Goal: Information Seeking & Learning: Learn about a topic

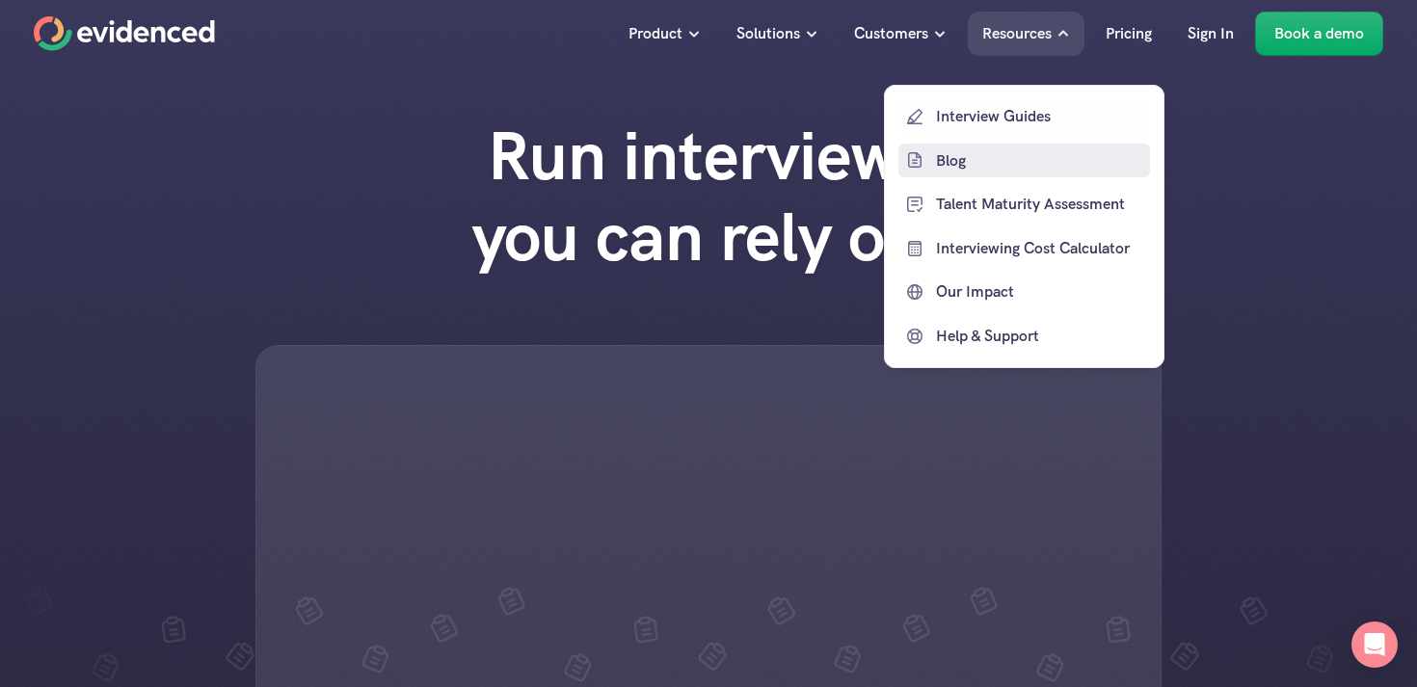
click at [956, 157] on p "Blog" at bounding box center [1040, 159] width 209 height 25
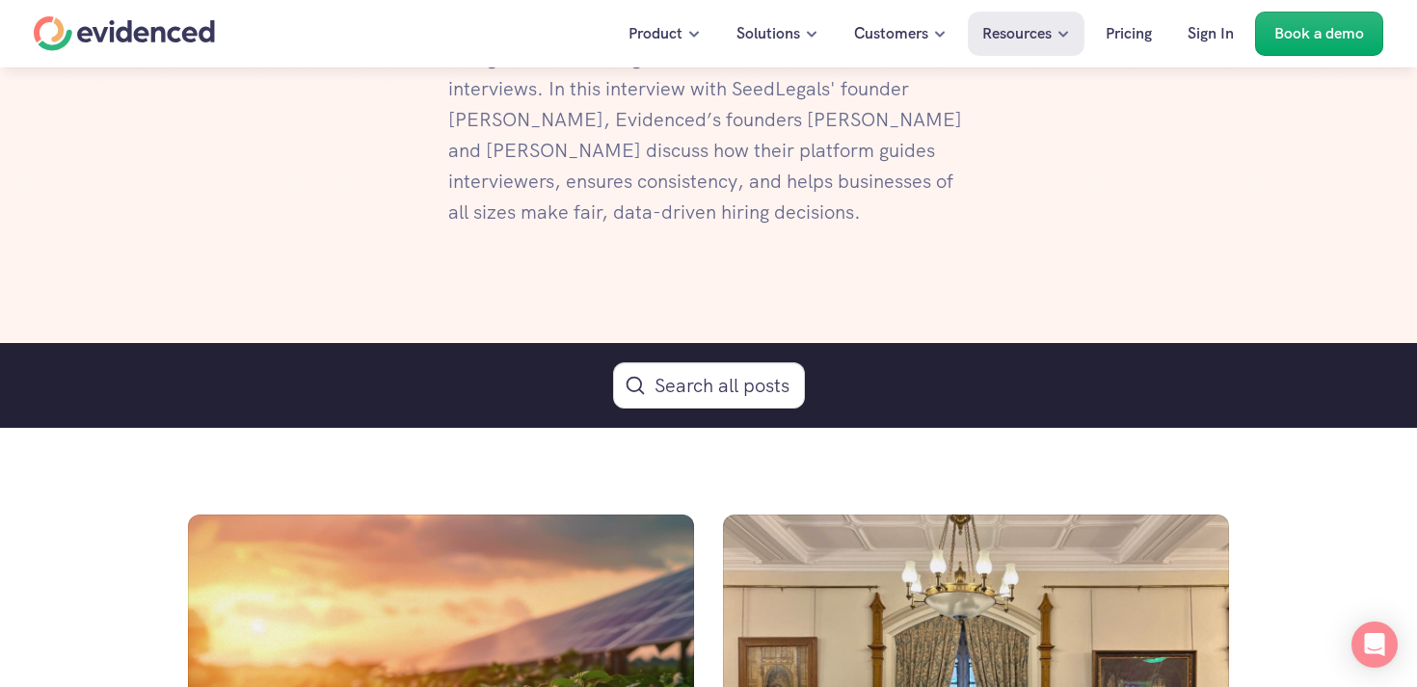
scroll to position [890, 0]
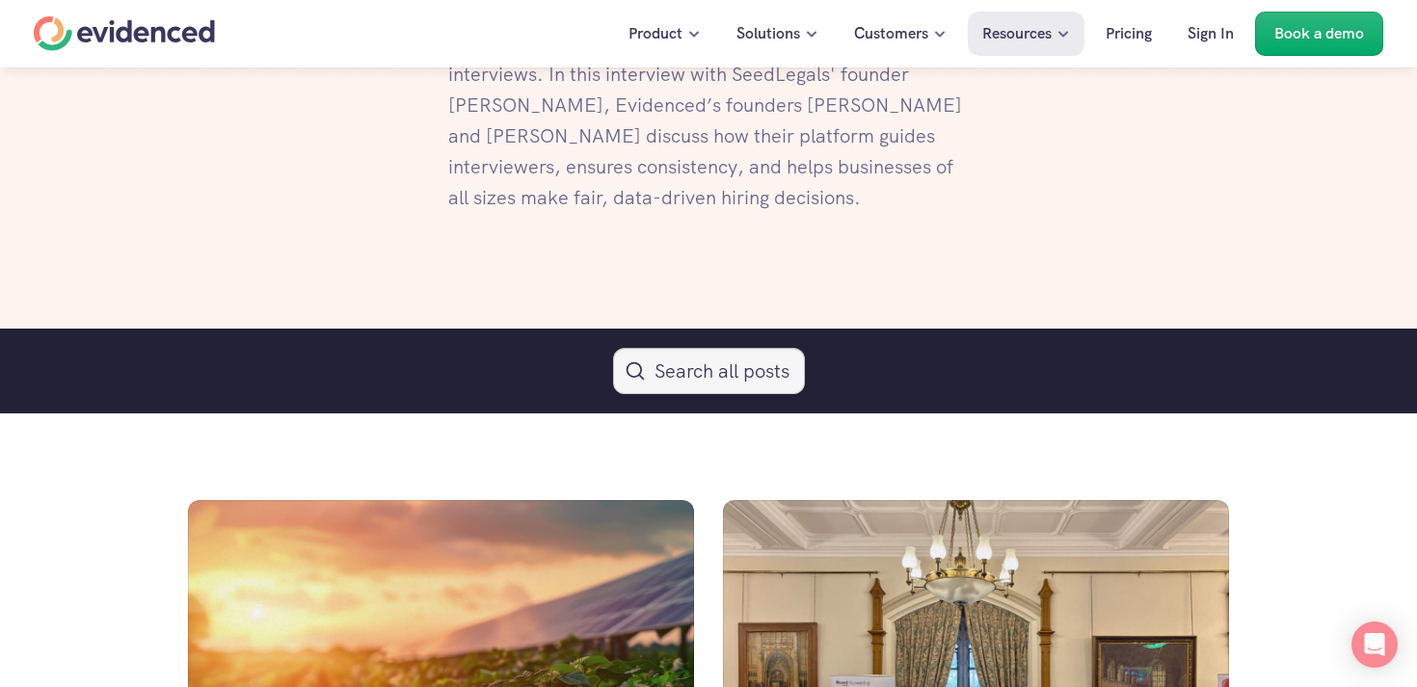
click at [665, 370] on button "Search Icon" at bounding box center [709, 371] width 192 height 46
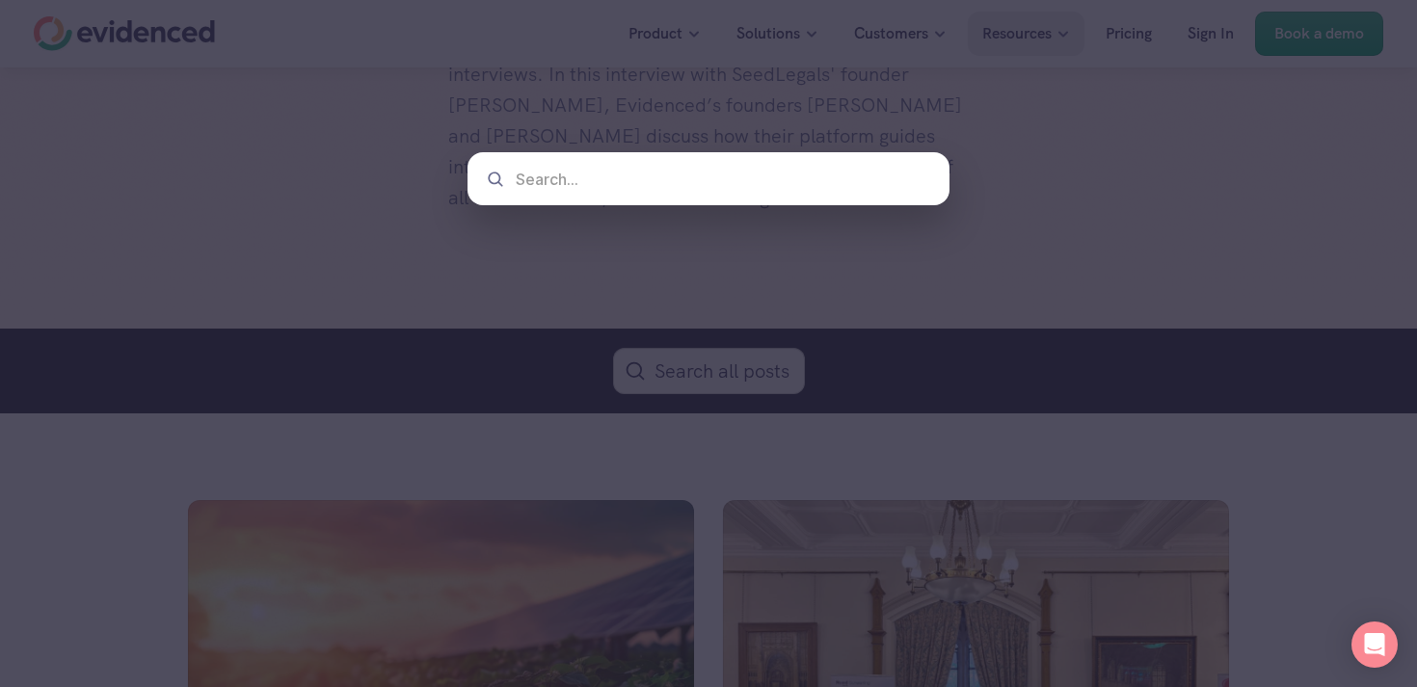
type input "c"
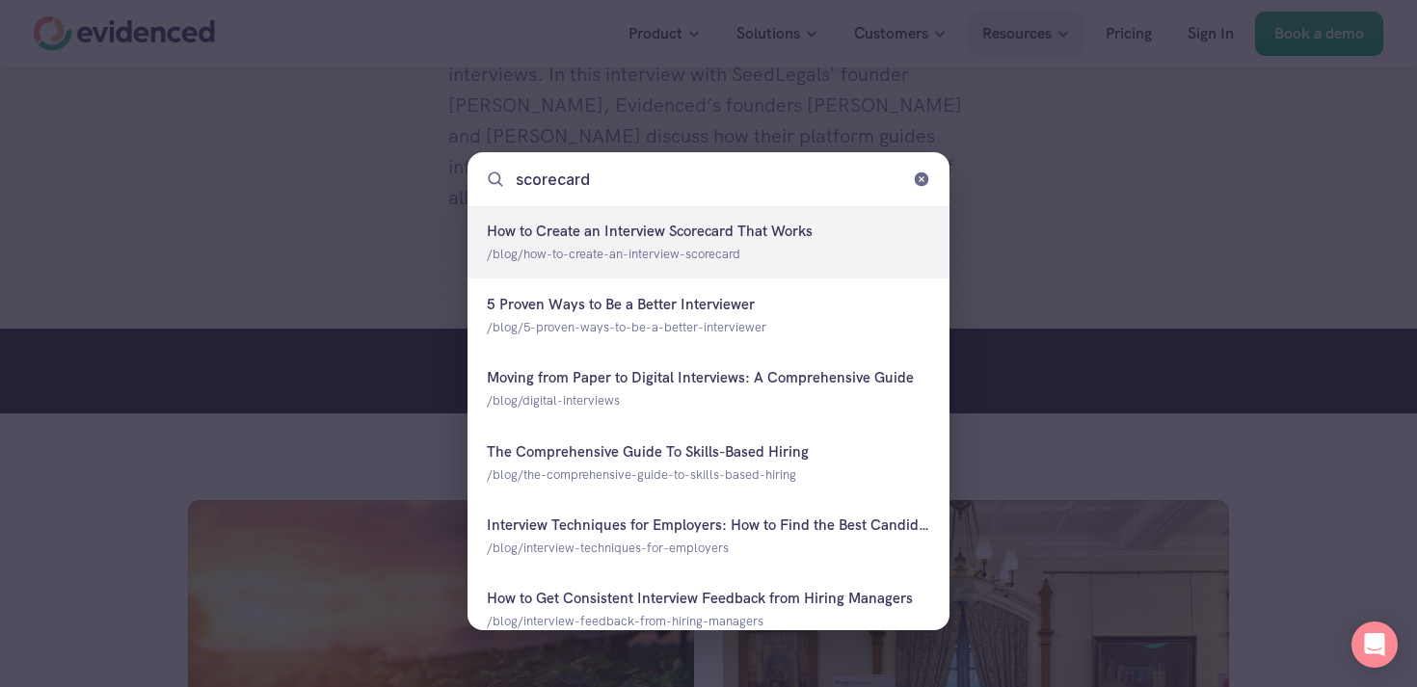
type input "scorecards"
click at [698, 252] on div at bounding box center [708, 242] width 482 height 72
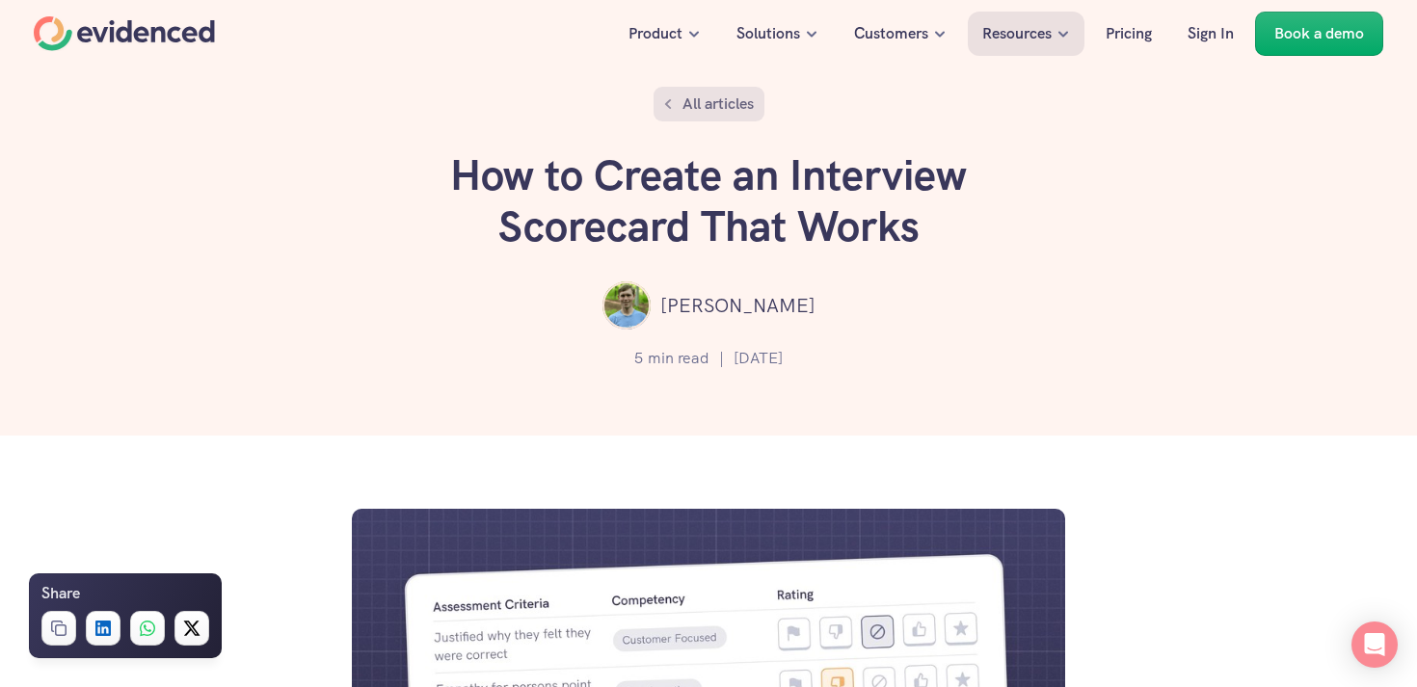
click at [685, 102] on p "All articles" at bounding box center [717, 104] width 71 height 25
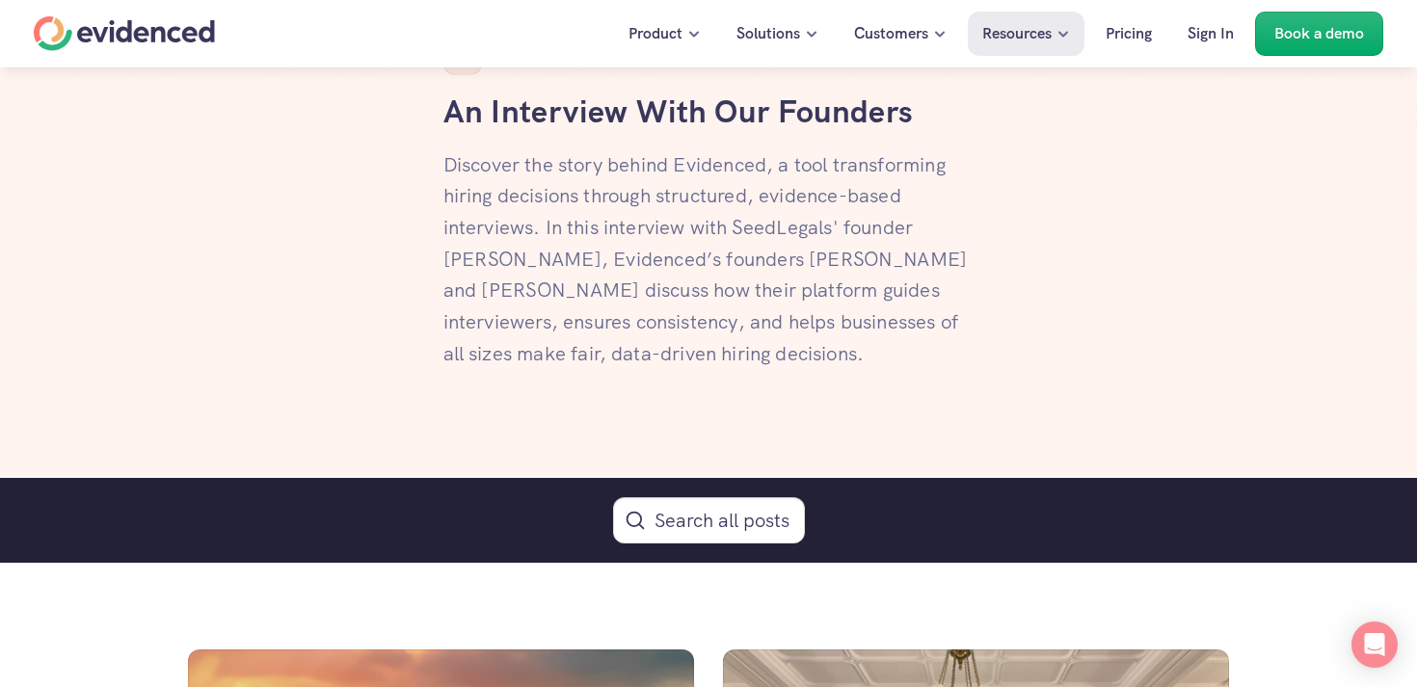
scroll to position [1033, 0]
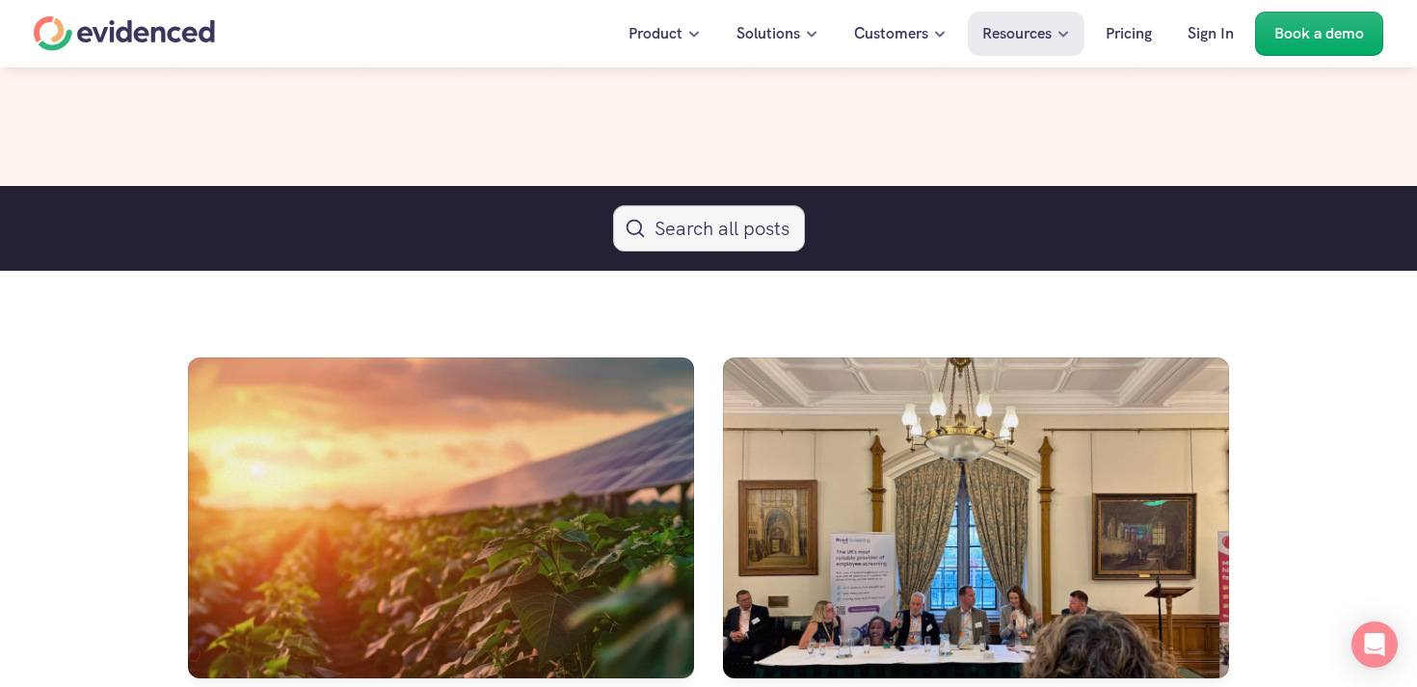
click at [682, 227] on button "Search Icon" at bounding box center [709, 228] width 192 height 46
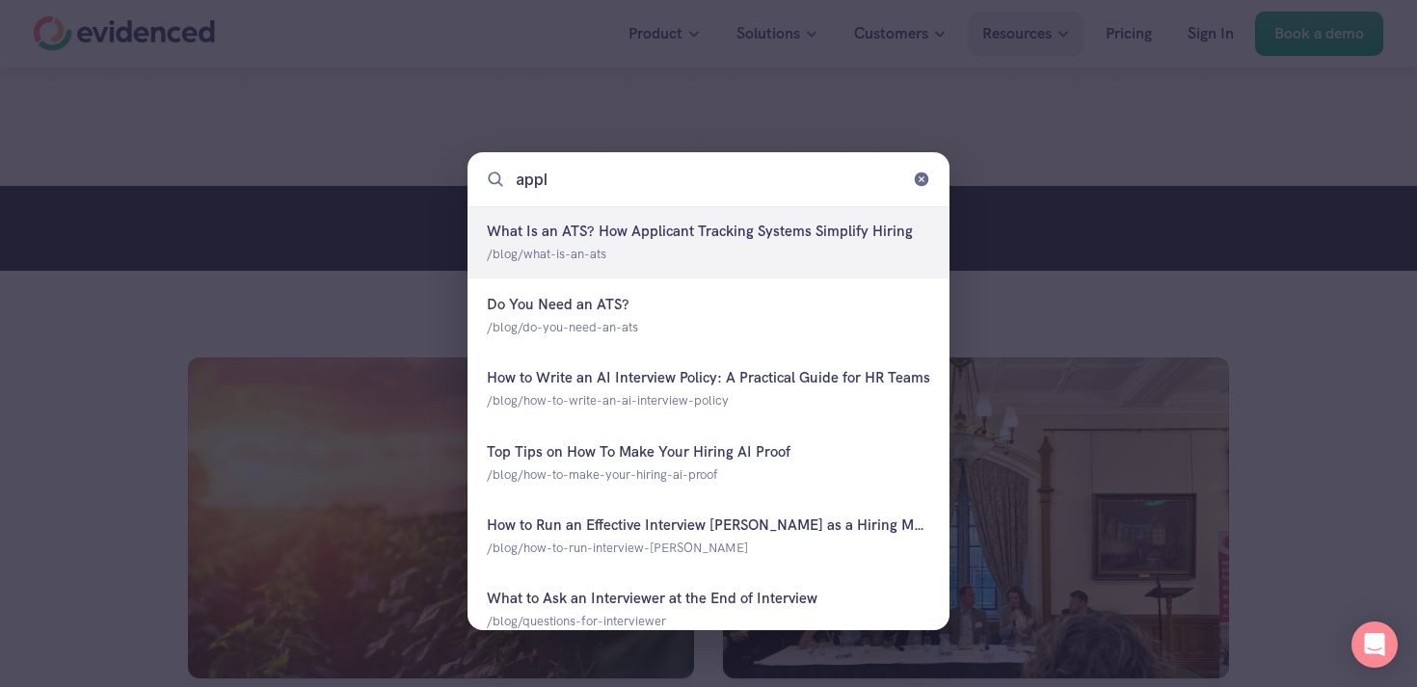
type input "appli"
click at [638, 236] on div at bounding box center [708, 242] width 482 height 72
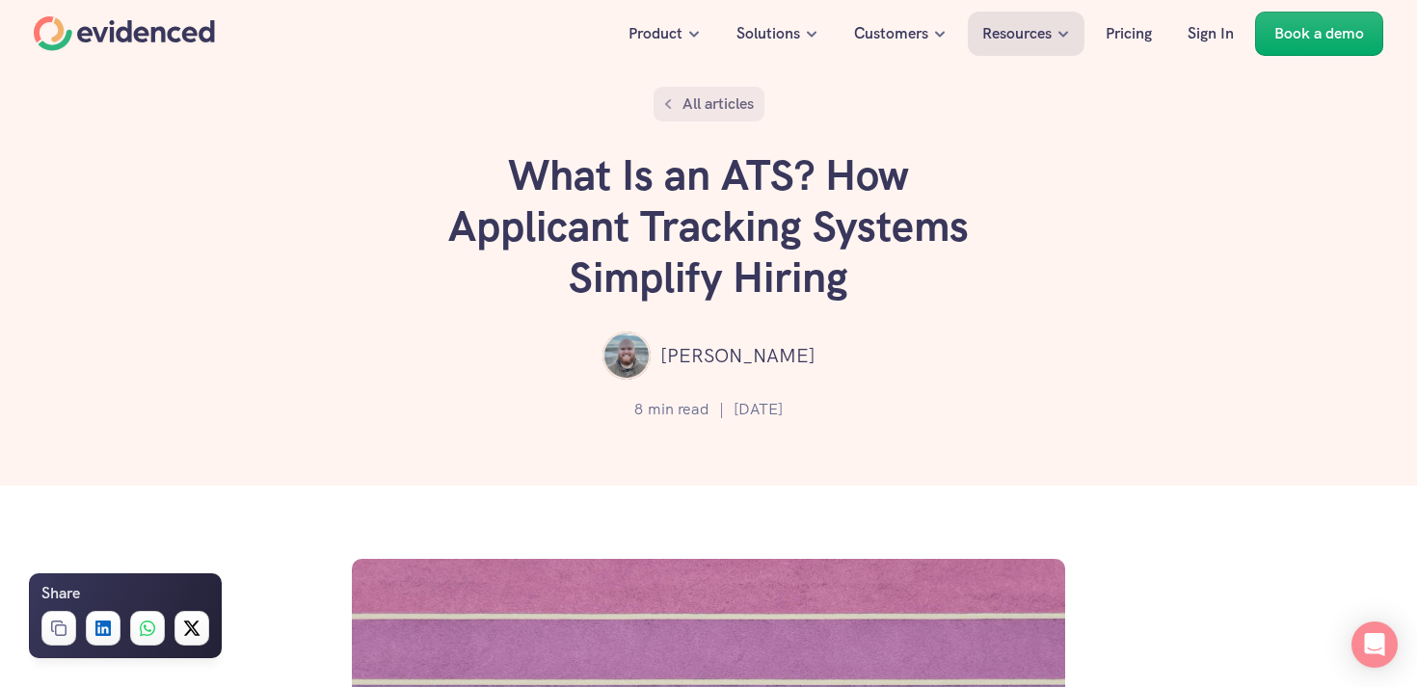
click at [688, 115] on p "All articles" at bounding box center [717, 104] width 71 height 25
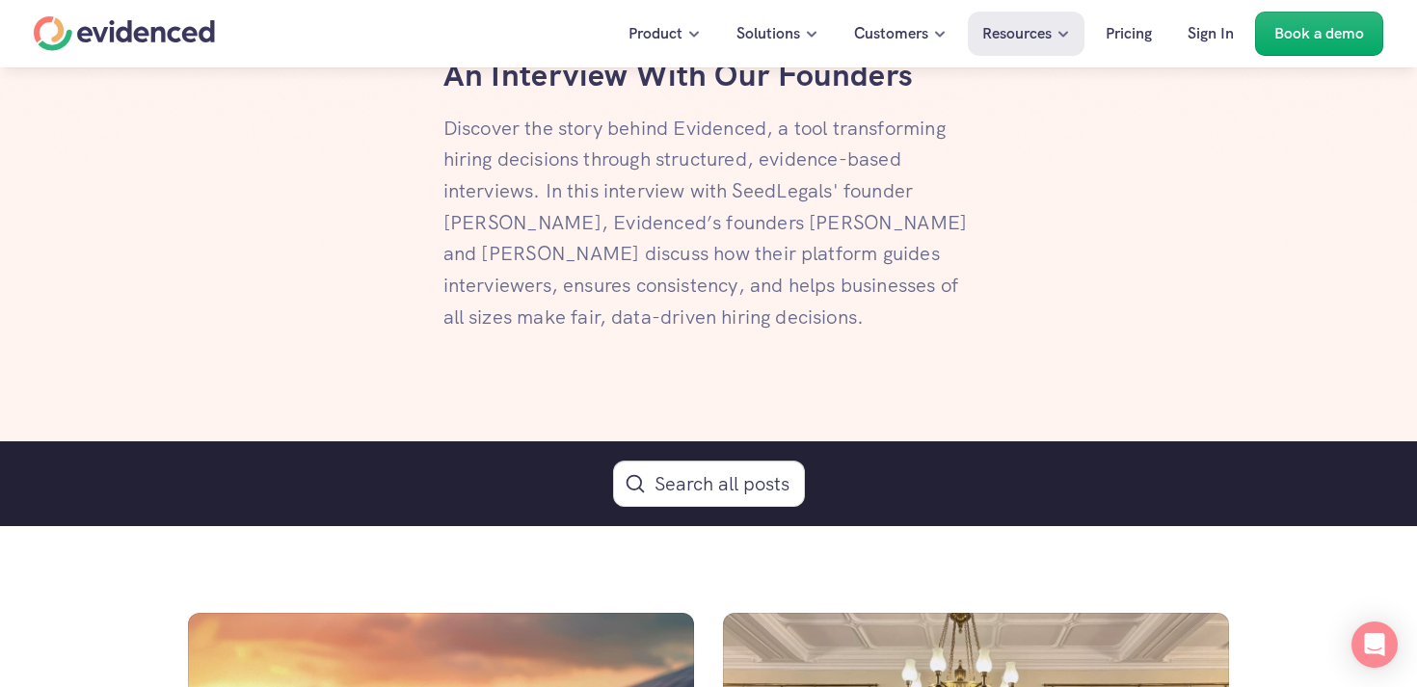
scroll to position [781, 0]
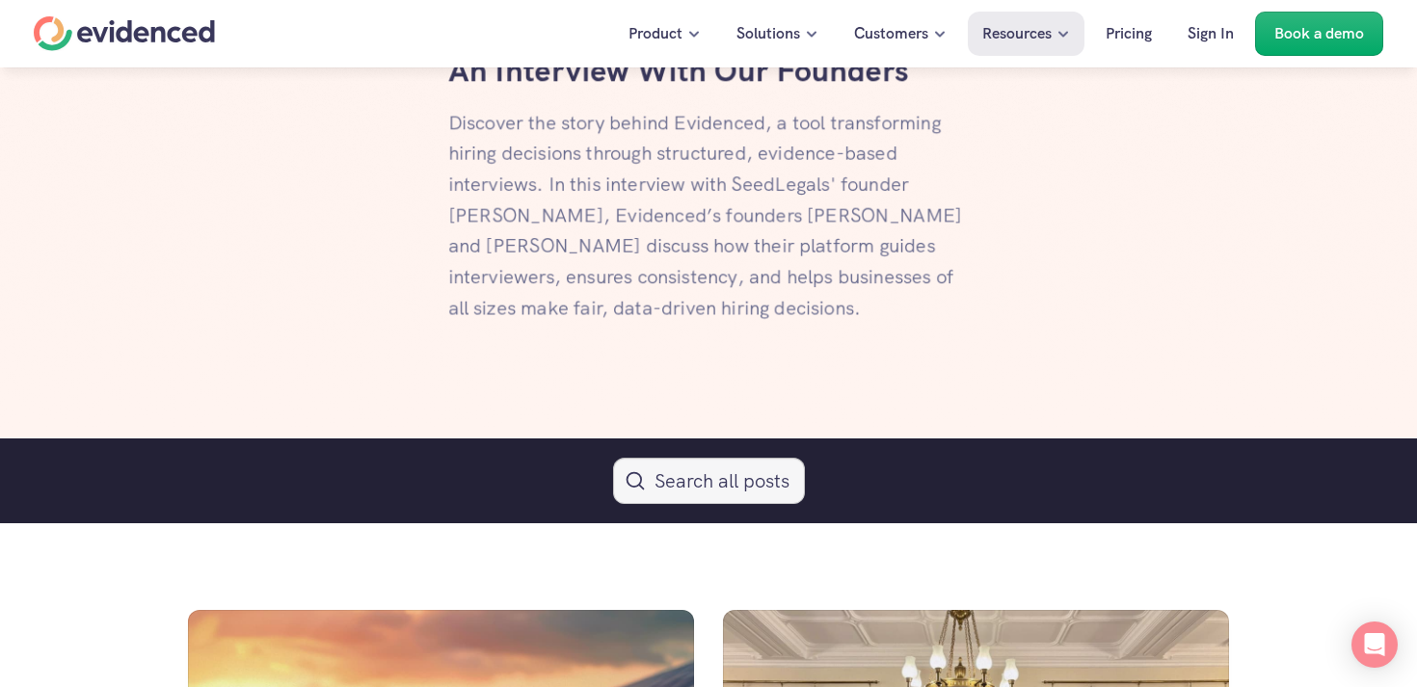
click at [732, 470] on button "Search Icon" at bounding box center [709, 481] width 192 height 46
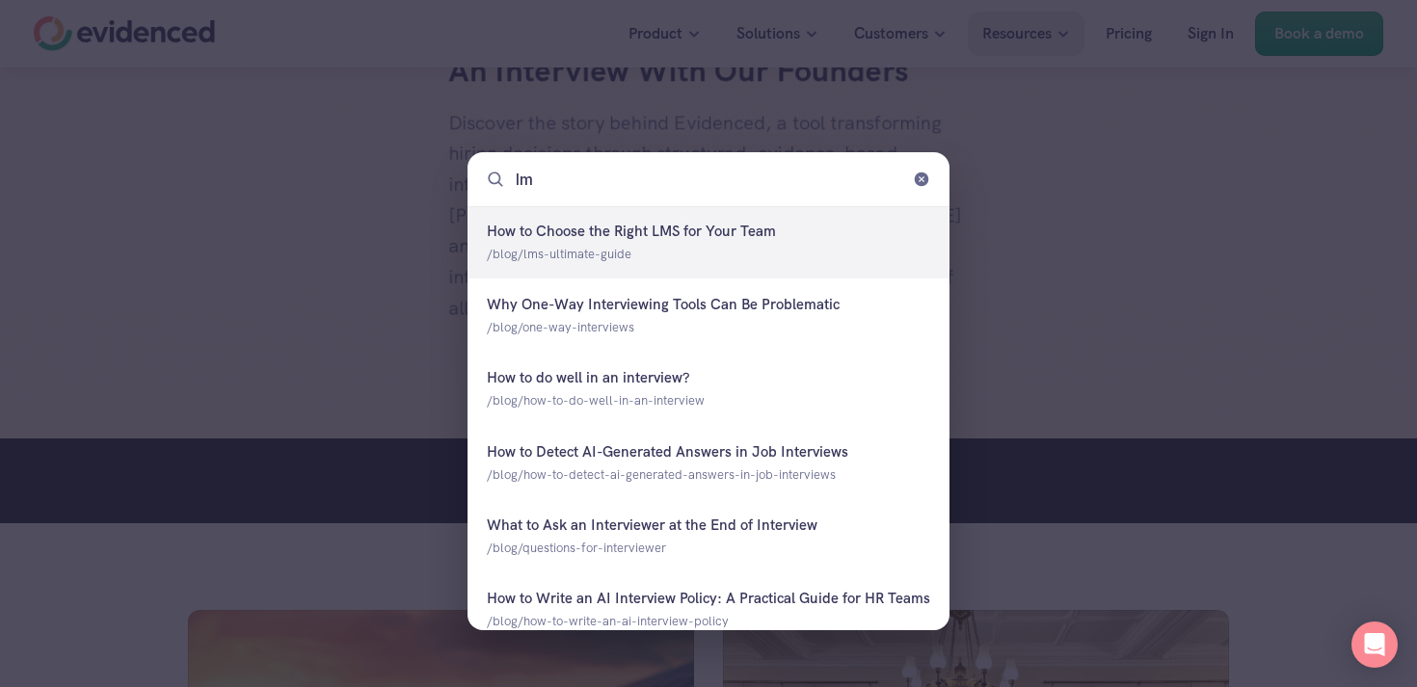
type input "lms"
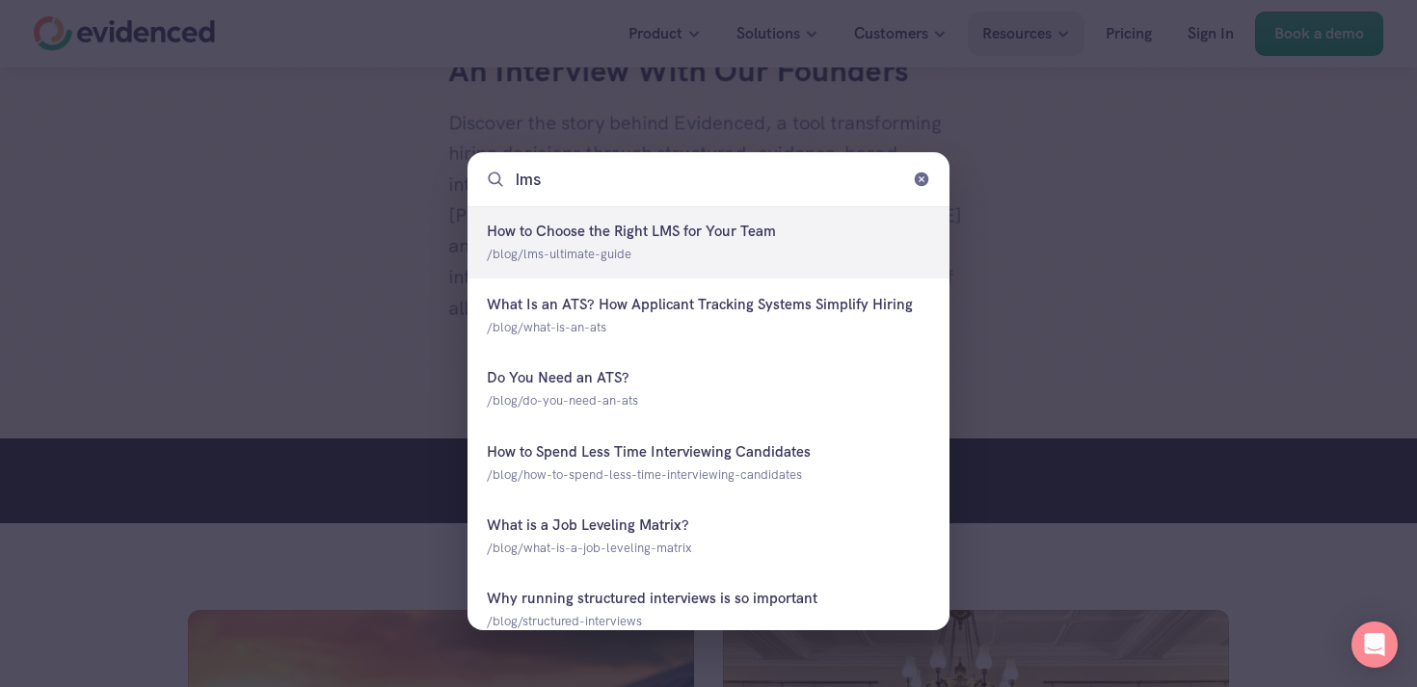
click at [711, 225] on div at bounding box center [708, 242] width 482 height 72
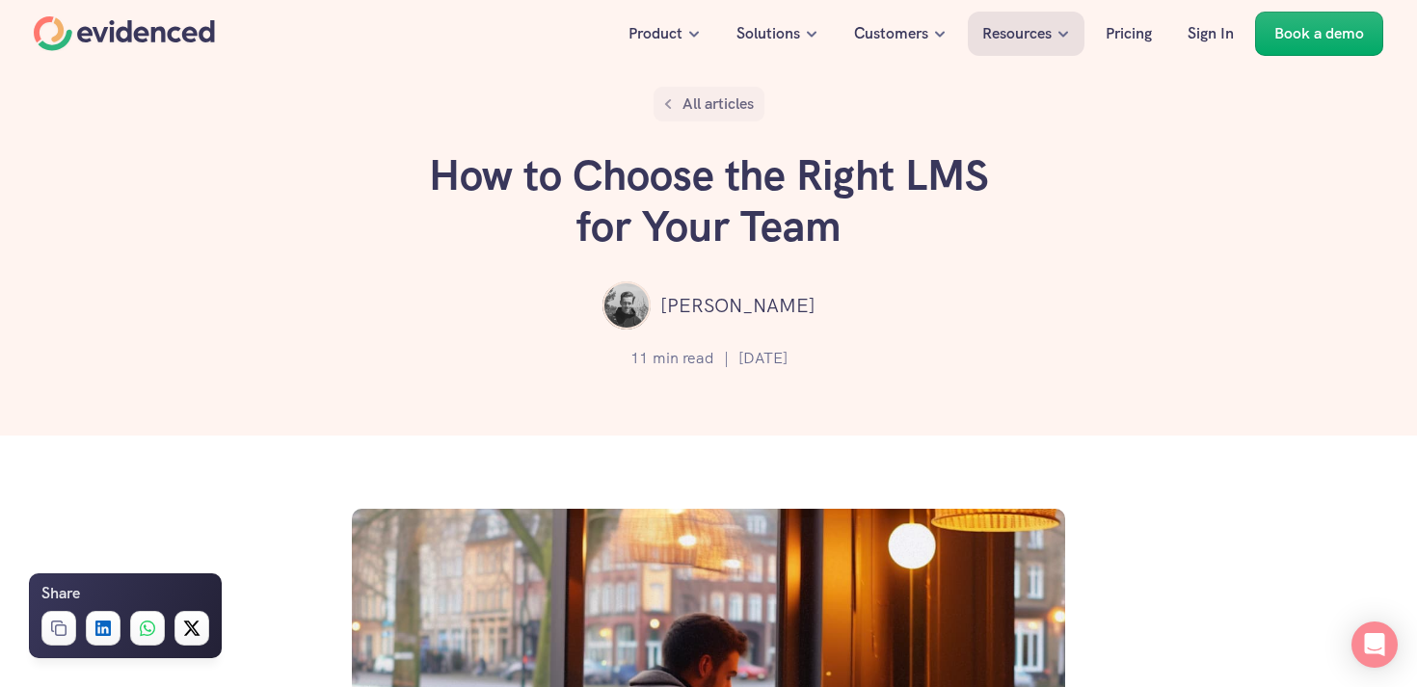
click at [709, 97] on p "All articles" at bounding box center [717, 104] width 71 height 25
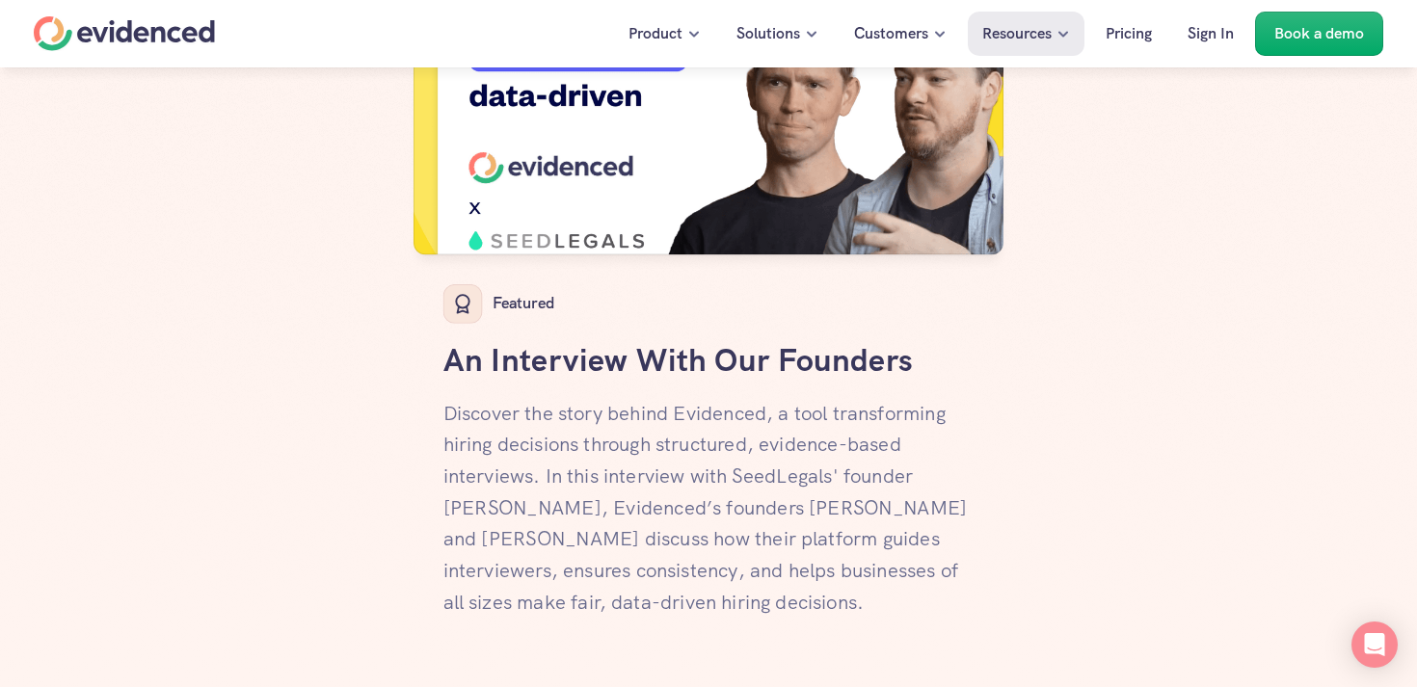
scroll to position [751, 0]
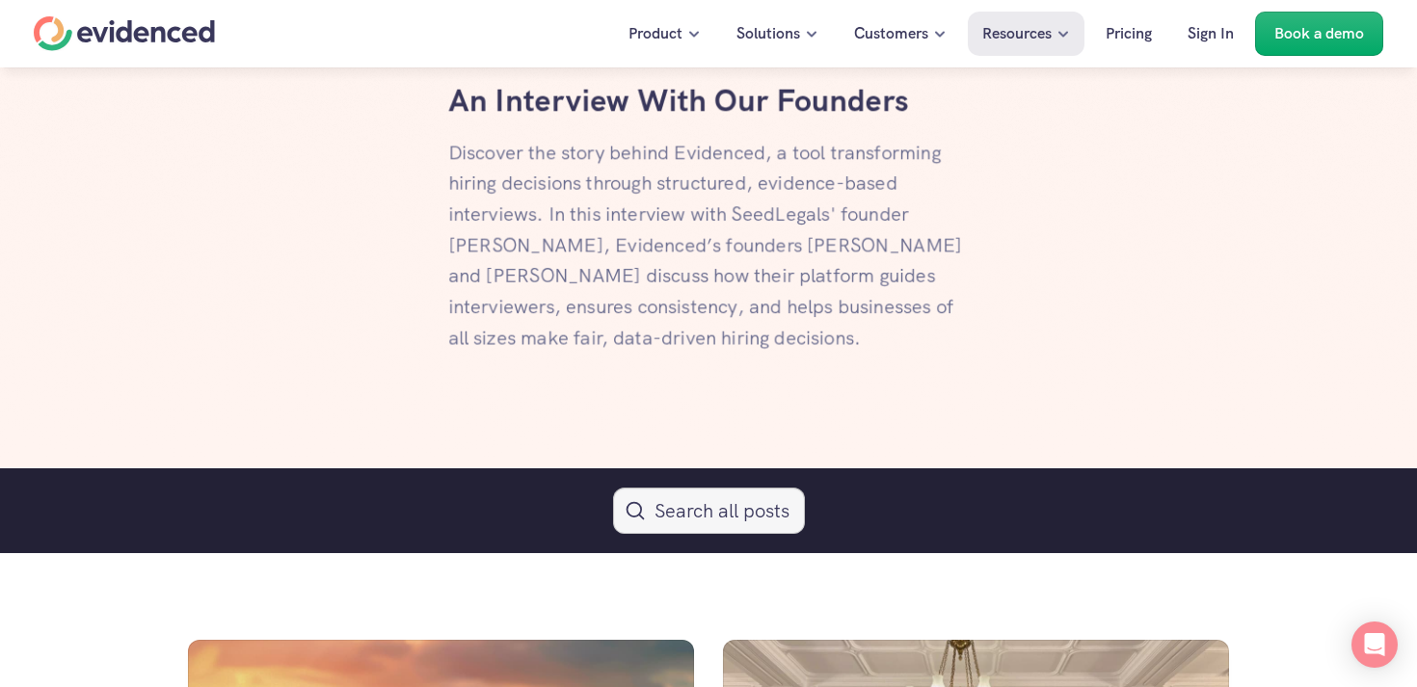
click at [696, 498] on button "Search Icon" at bounding box center [709, 511] width 192 height 46
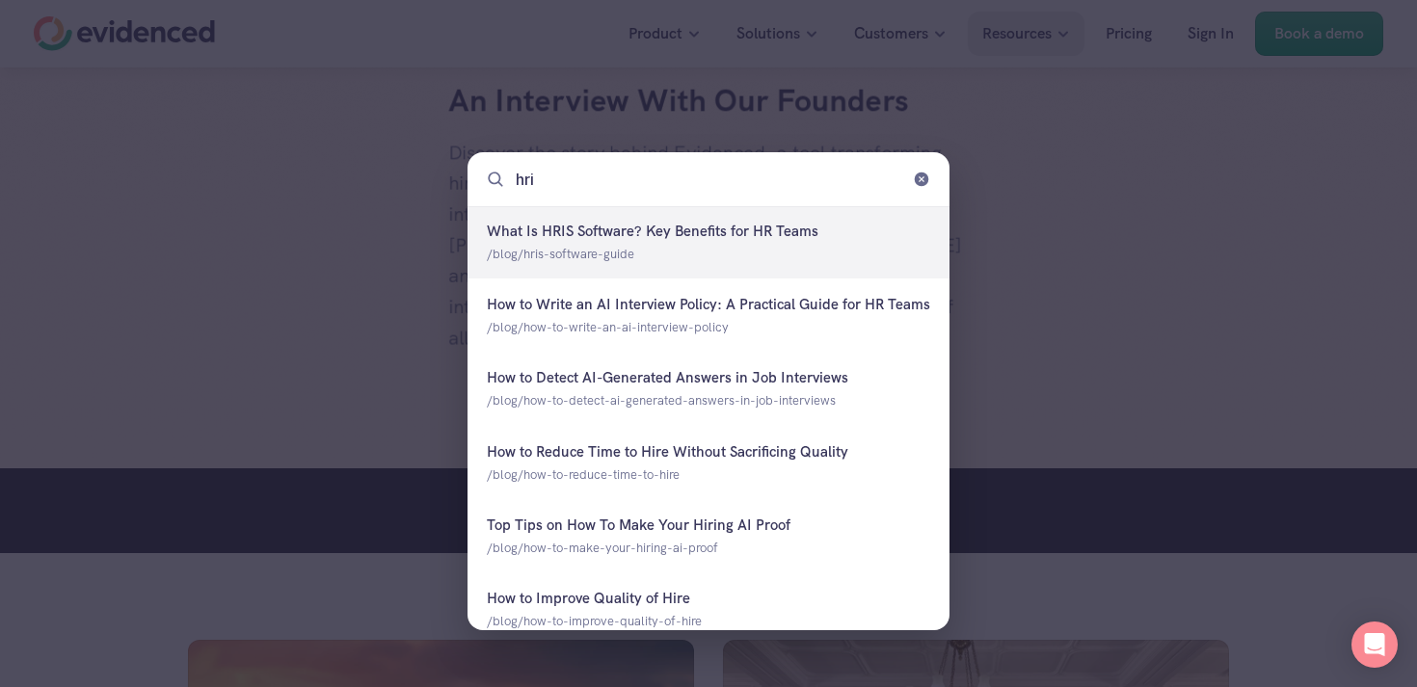
type input "hris"
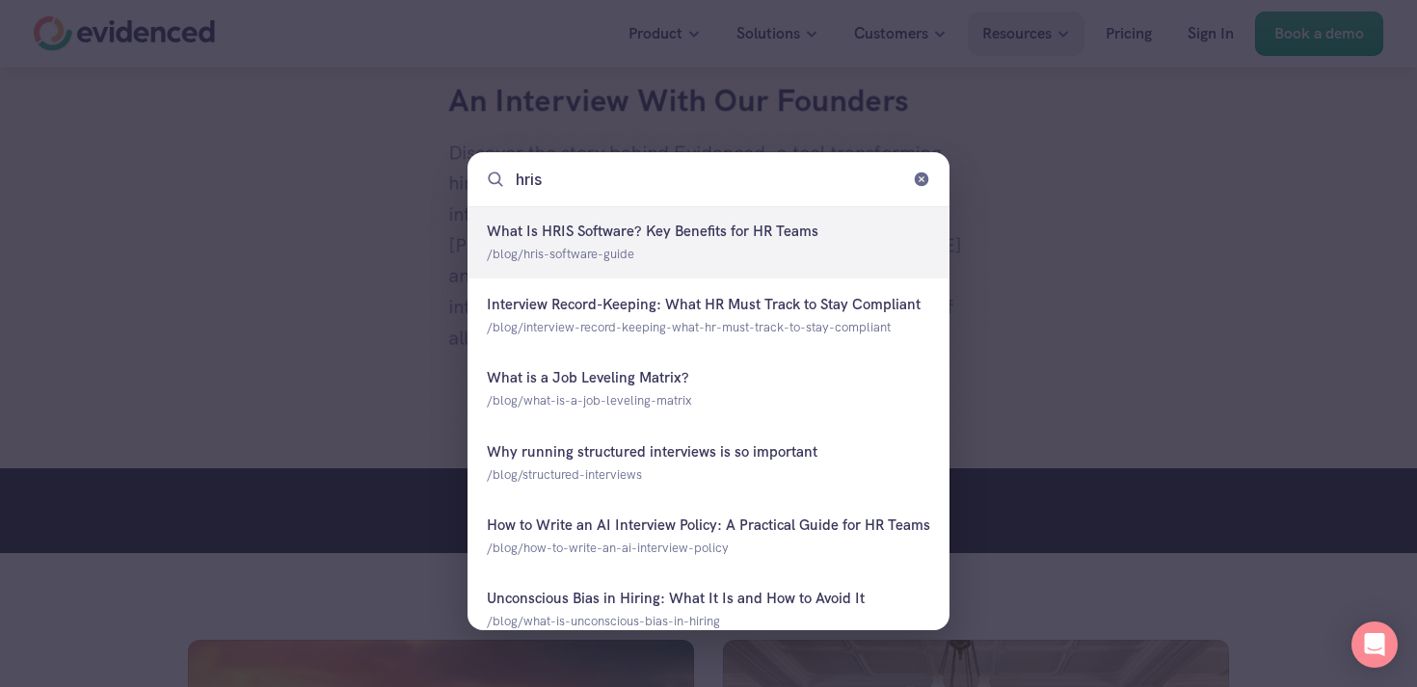
click at [793, 251] on div at bounding box center [708, 242] width 482 height 72
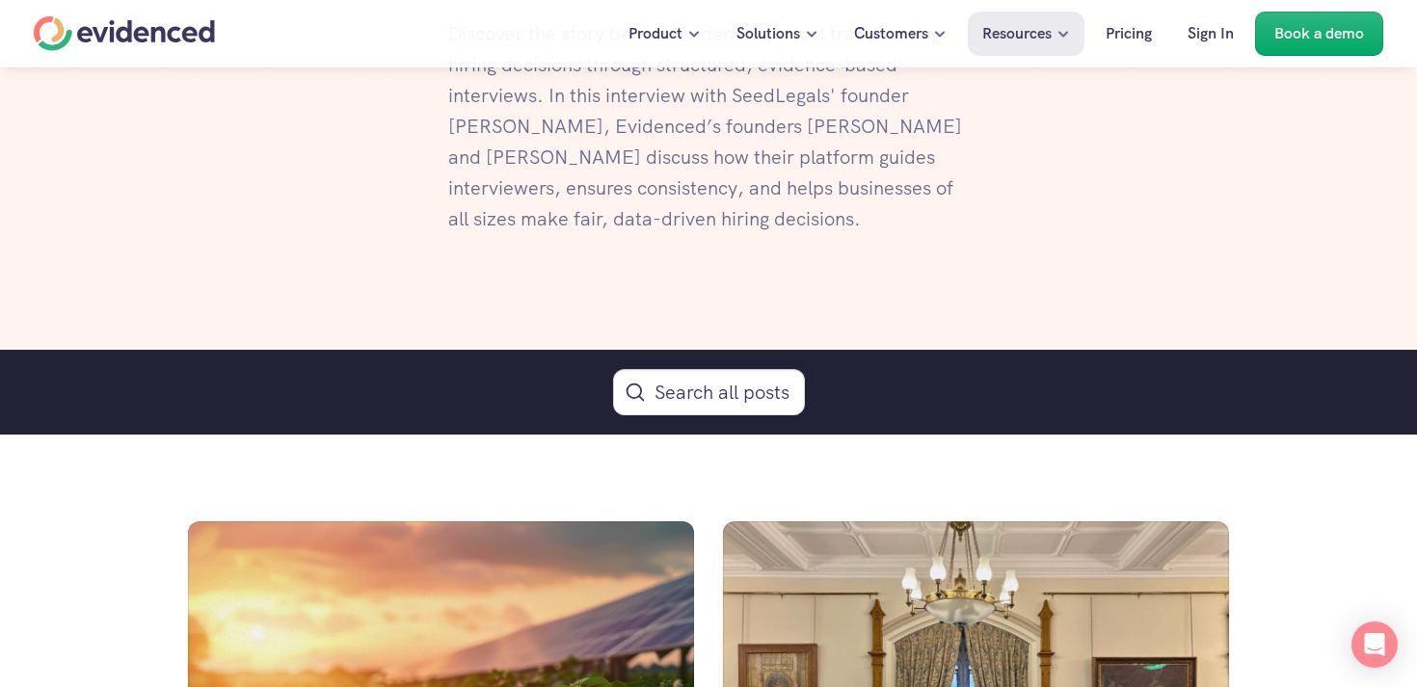
scroll to position [879, 0]
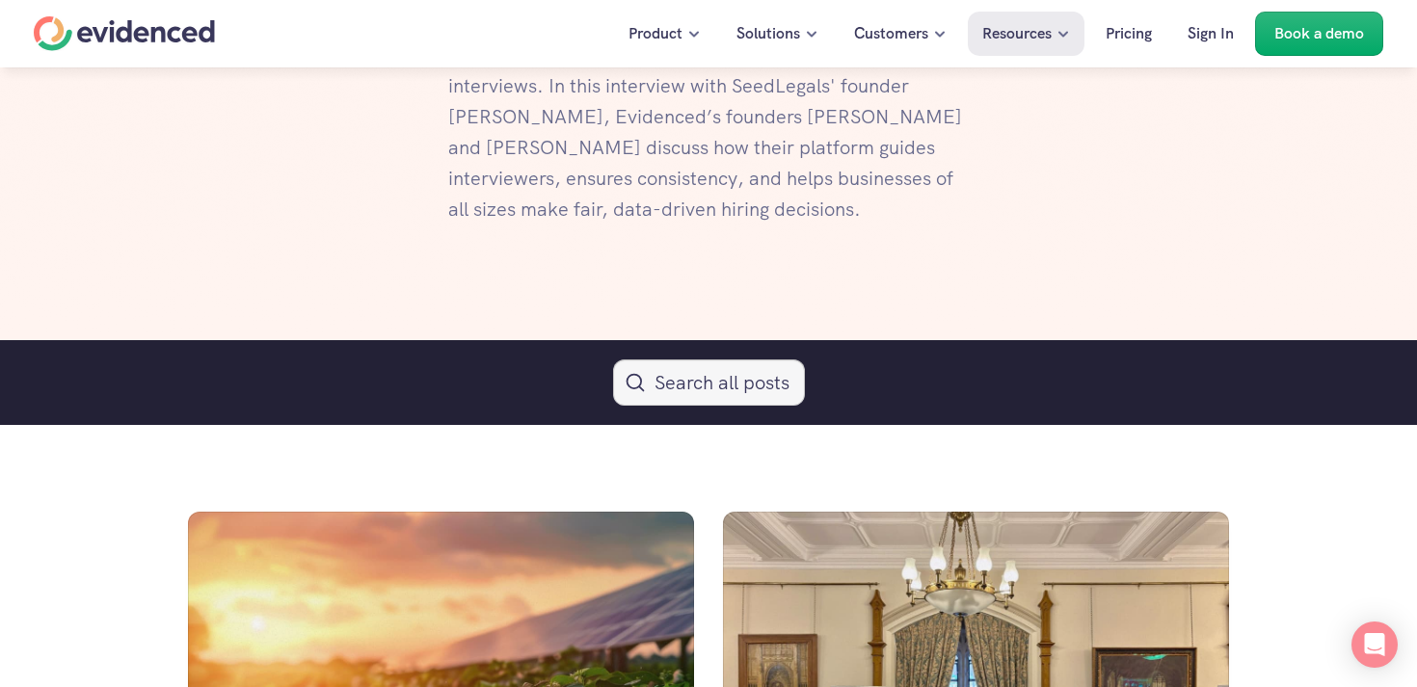
click at [690, 401] on button "Search Icon" at bounding box center [709, 382] width 192 height 46
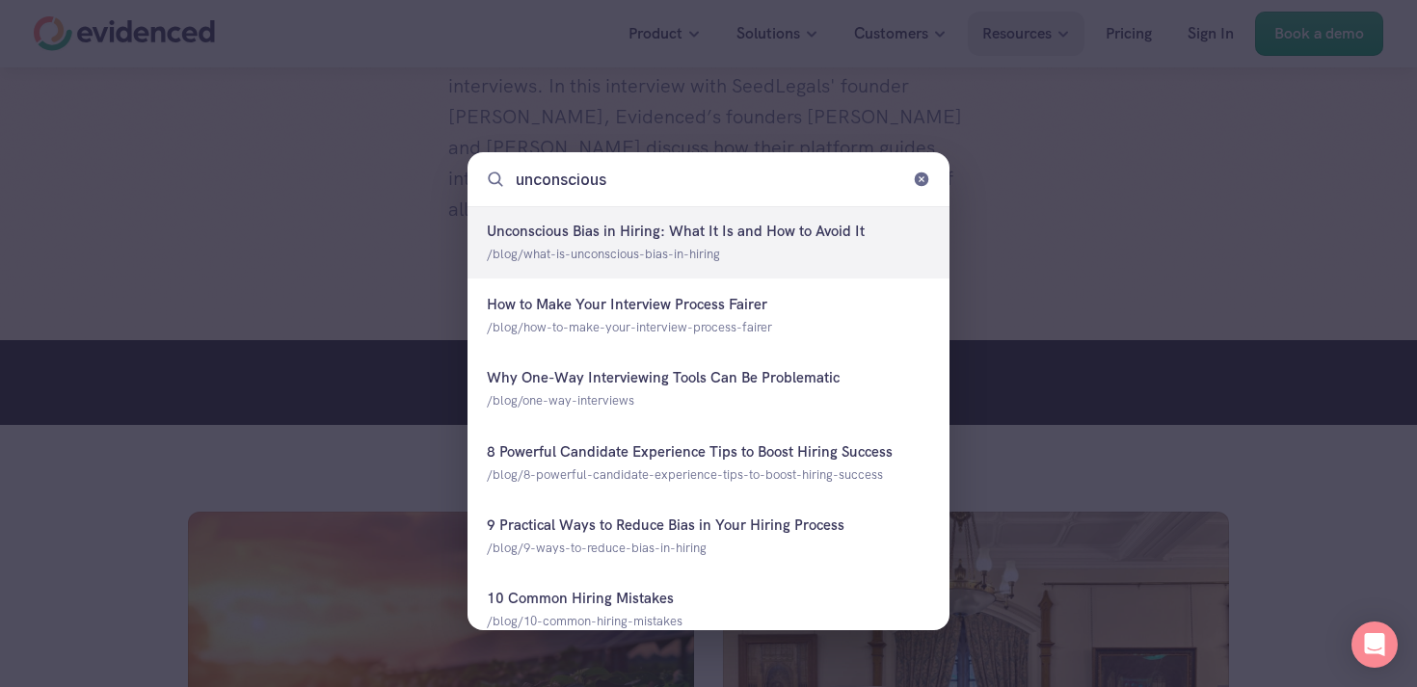
type input "unconscious"
click at [672, 252] on div at bounding box center [708, 242] width 482 height 72
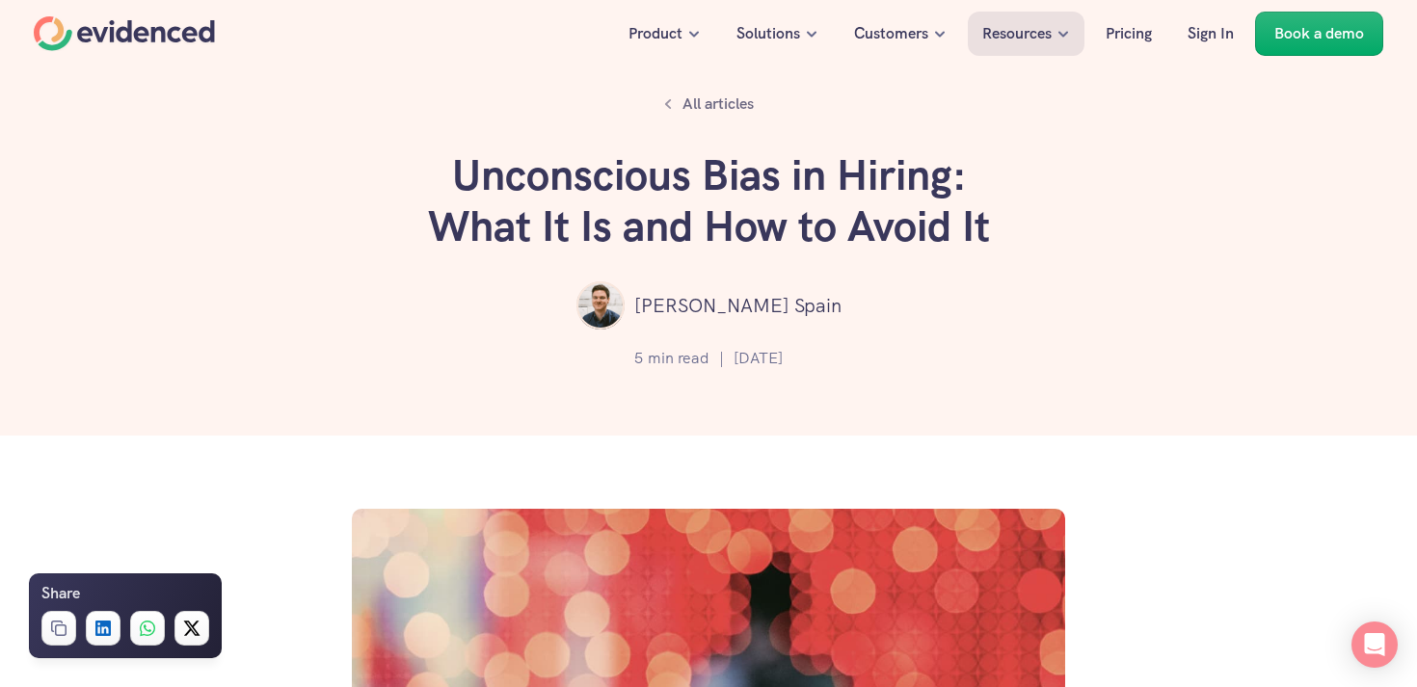
click at [928, 273] on div "All articles Unconscious Bias in Hiring: What It Is and How to Avoid It [PERSON…" at bounding box center [708, 218] width 1417 height 436
click at [682, 104] on p "All articles" at bounding box center [717, 104] width 71 height 25
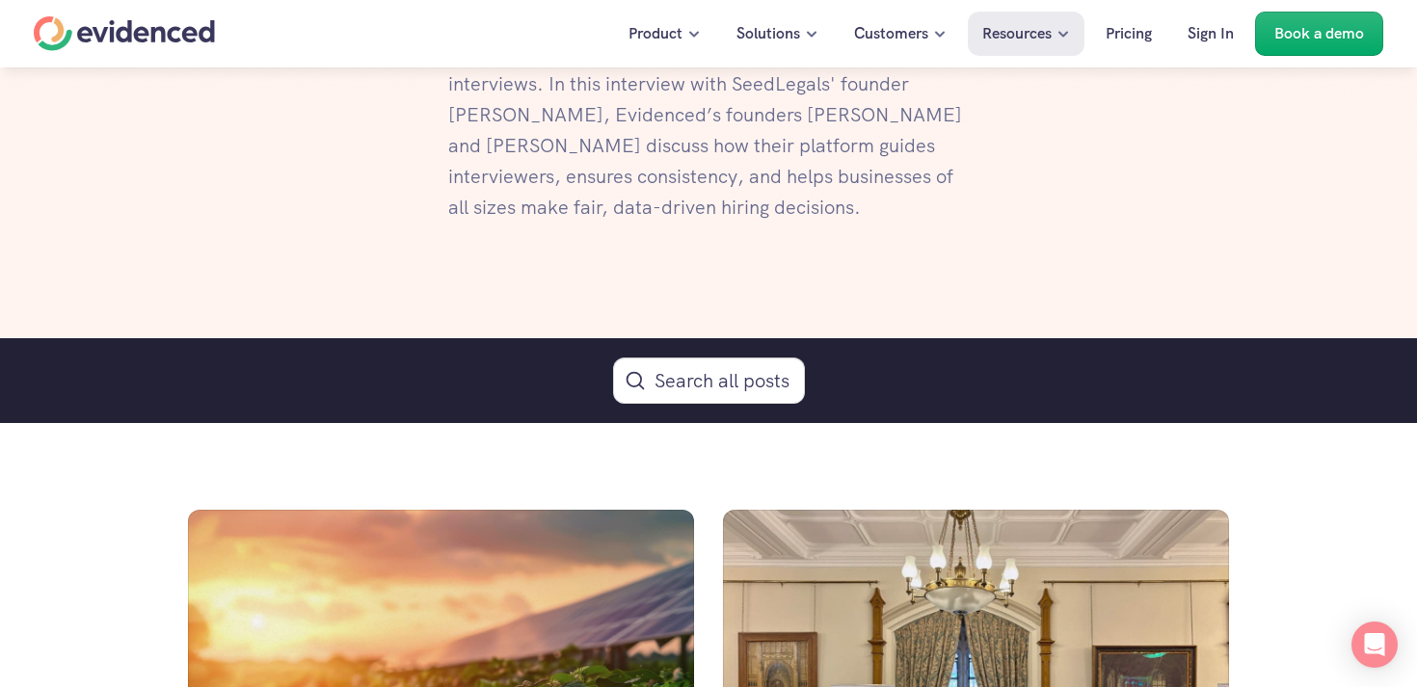
scroll to position [897, 0]
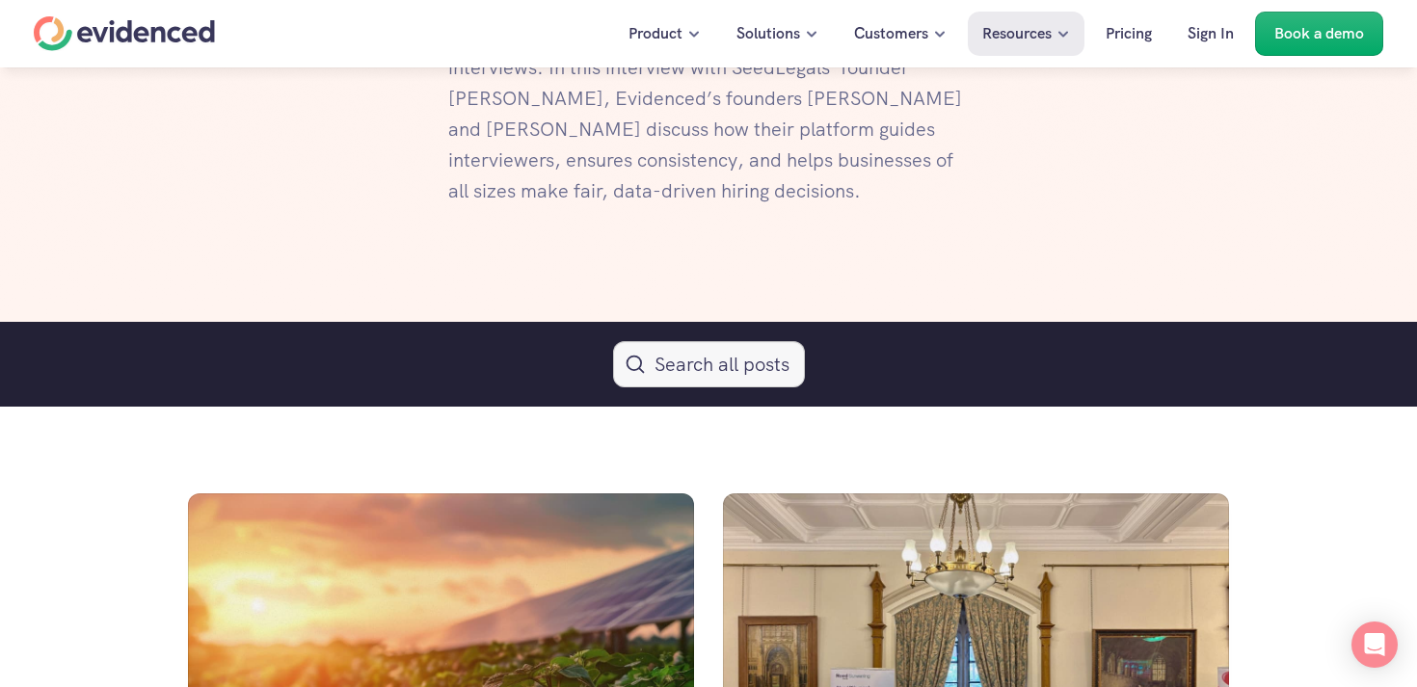
click at [697, 371] on icon "Search Icon" at bounding box center [708, 364] width 23 height 23
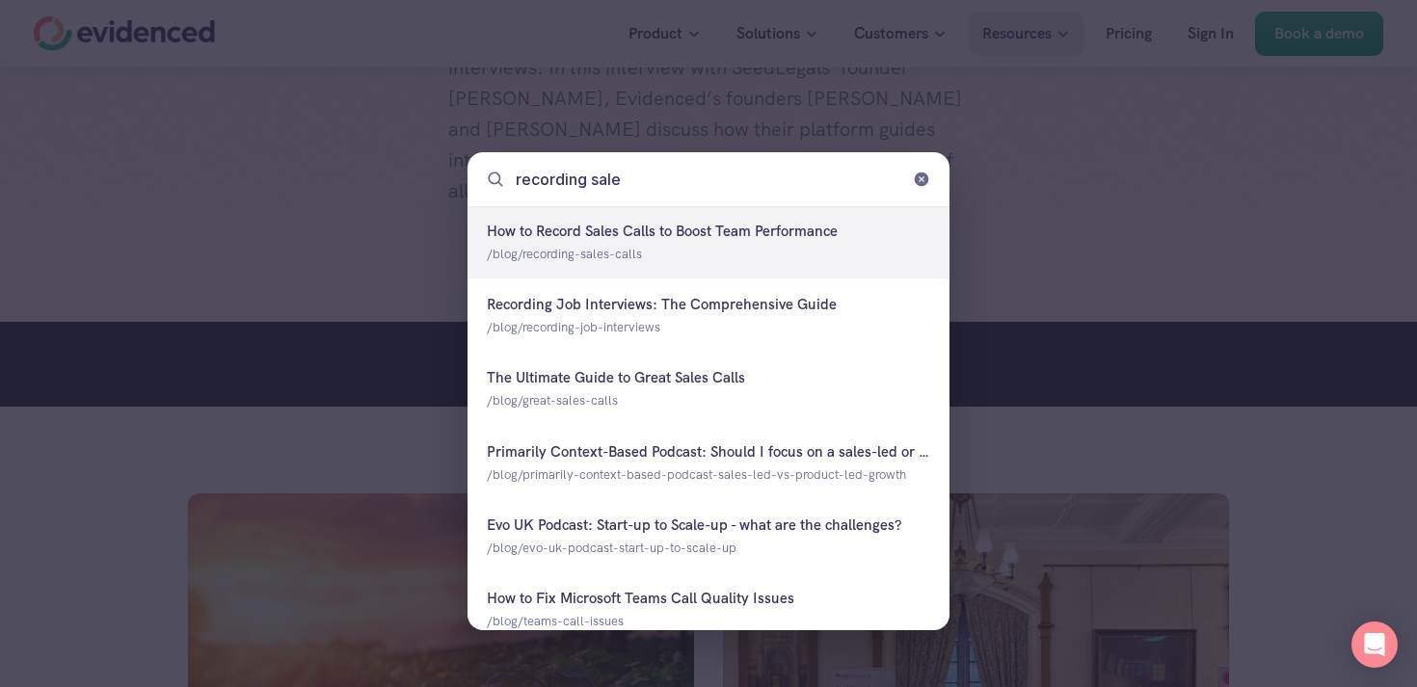
type input "recording sales"
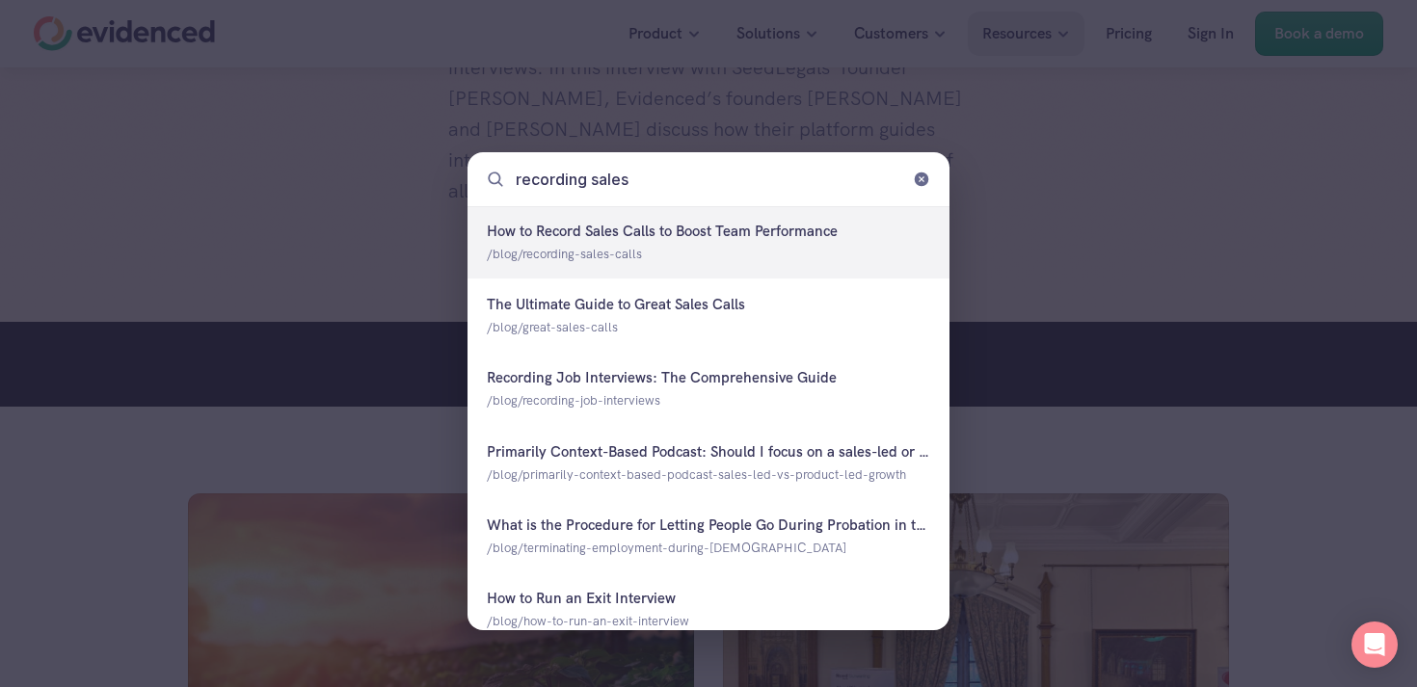
click at [756, 234] on div at bounding box center [708, 242] width 482 height 72
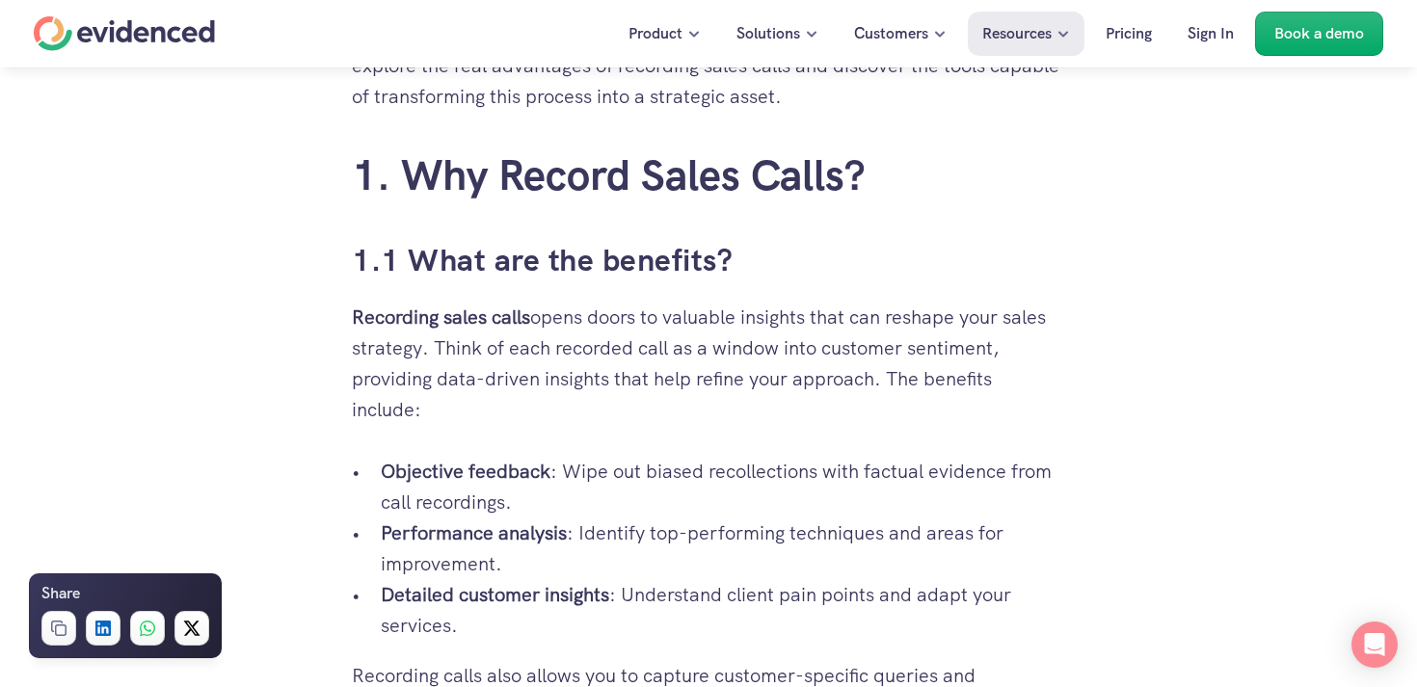
scroll to position [1192, 0]
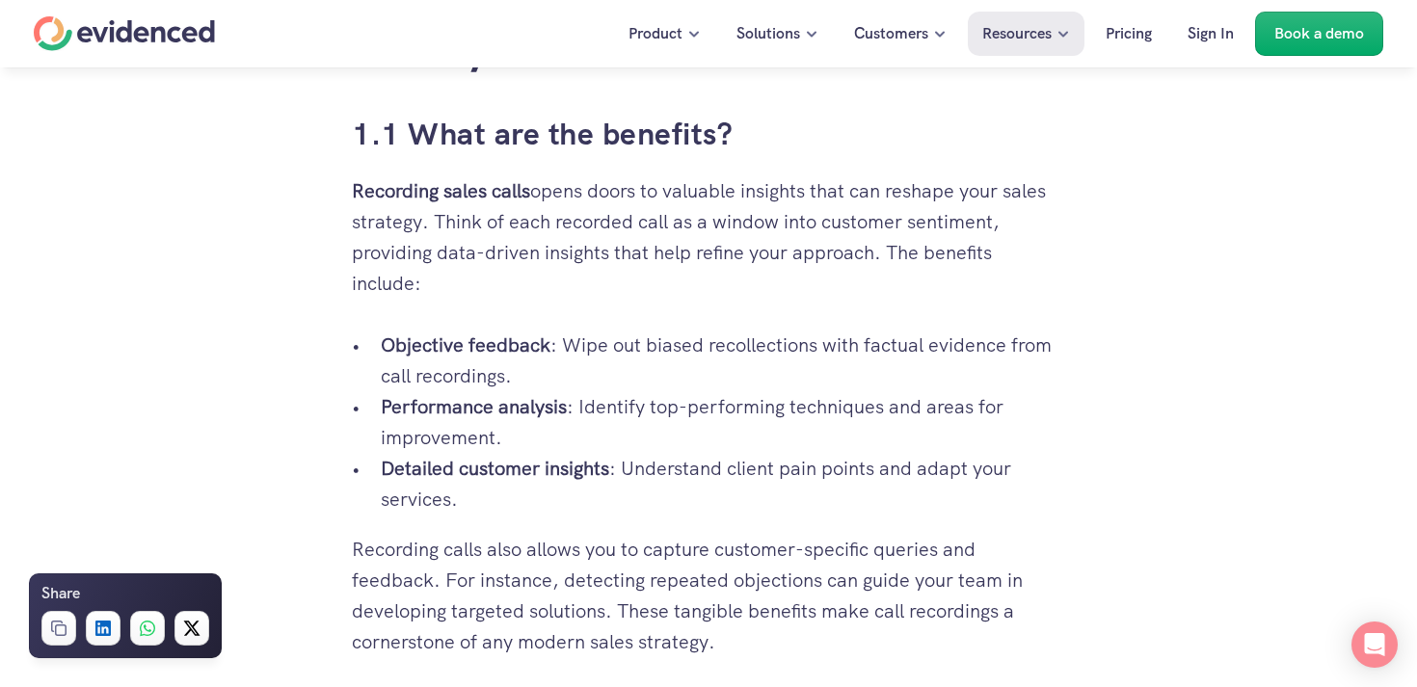
click at [871, 400] on p "Performance analysis : Identify top-performing techniques and areas for improve…" at bounding box center [723, 422] width 684 height 62
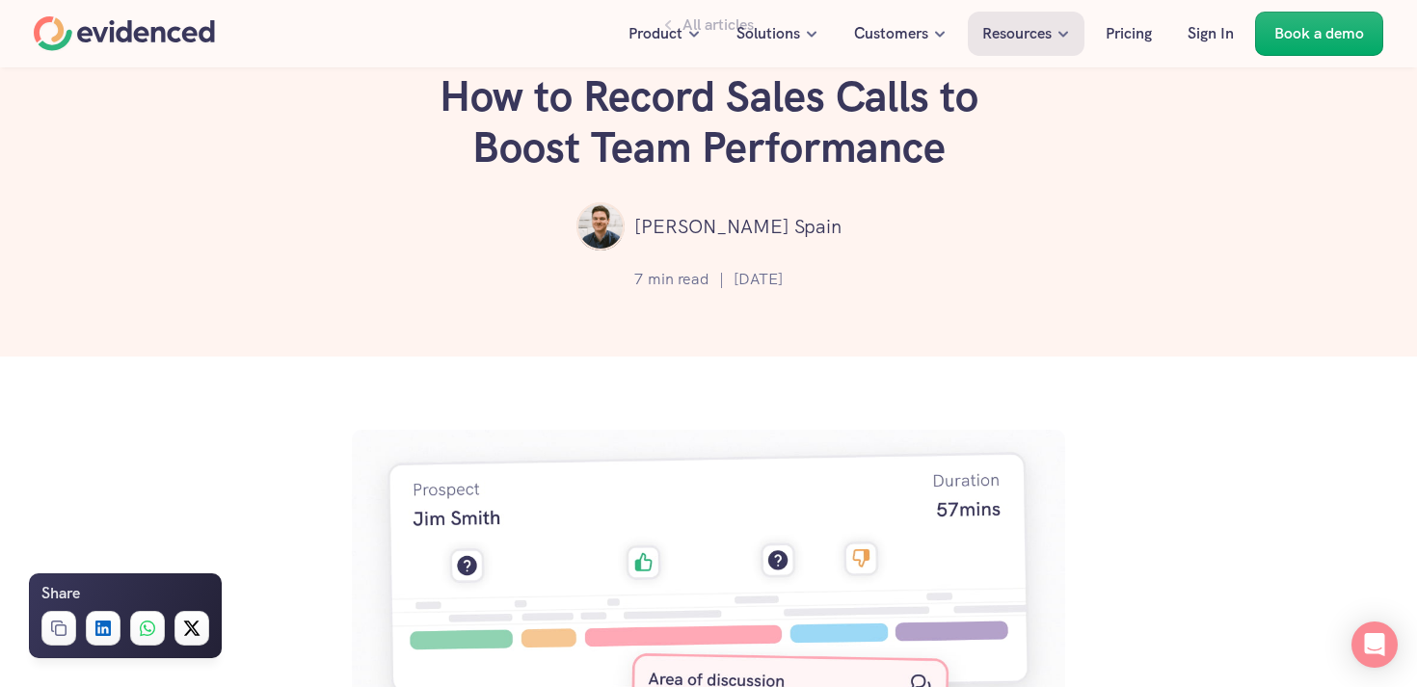
scroll to position [0, 0]
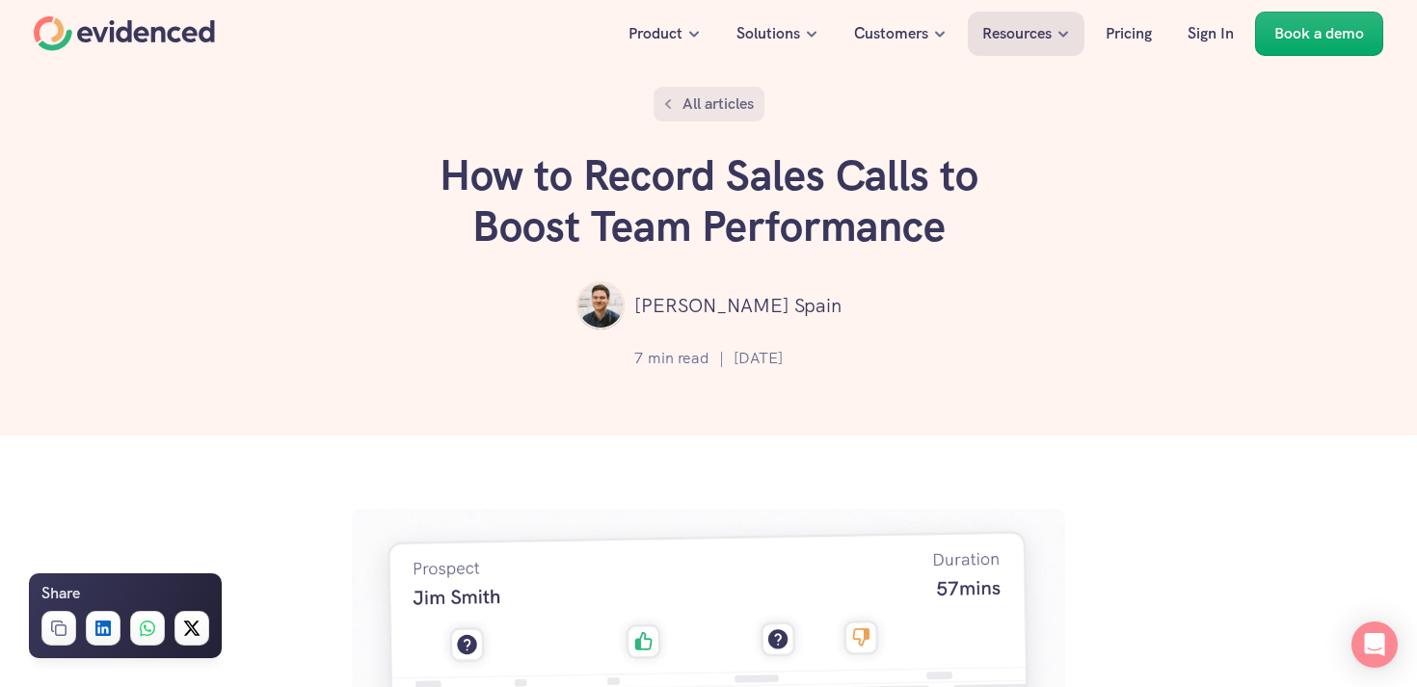
click at [691, 95] on p "All articles" at bounding box center [717, 104] width 71 height 25
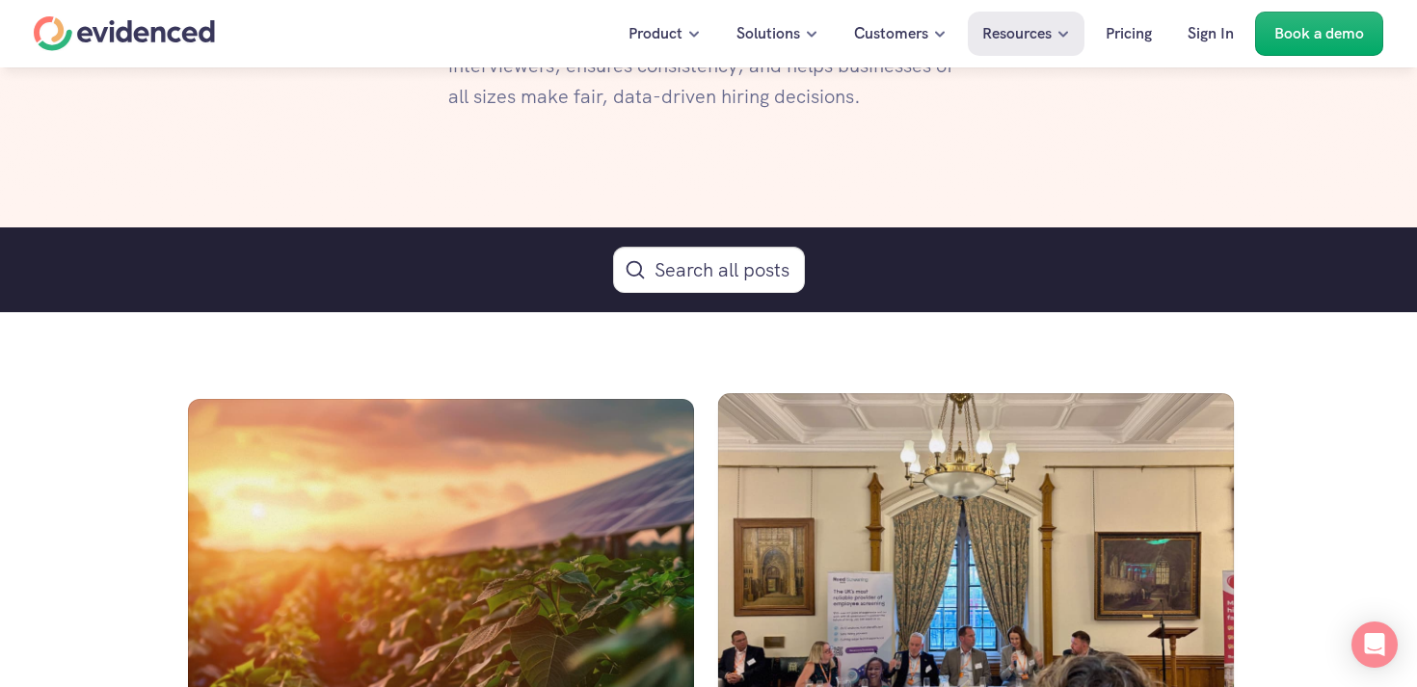
scroll to position [955, 0]
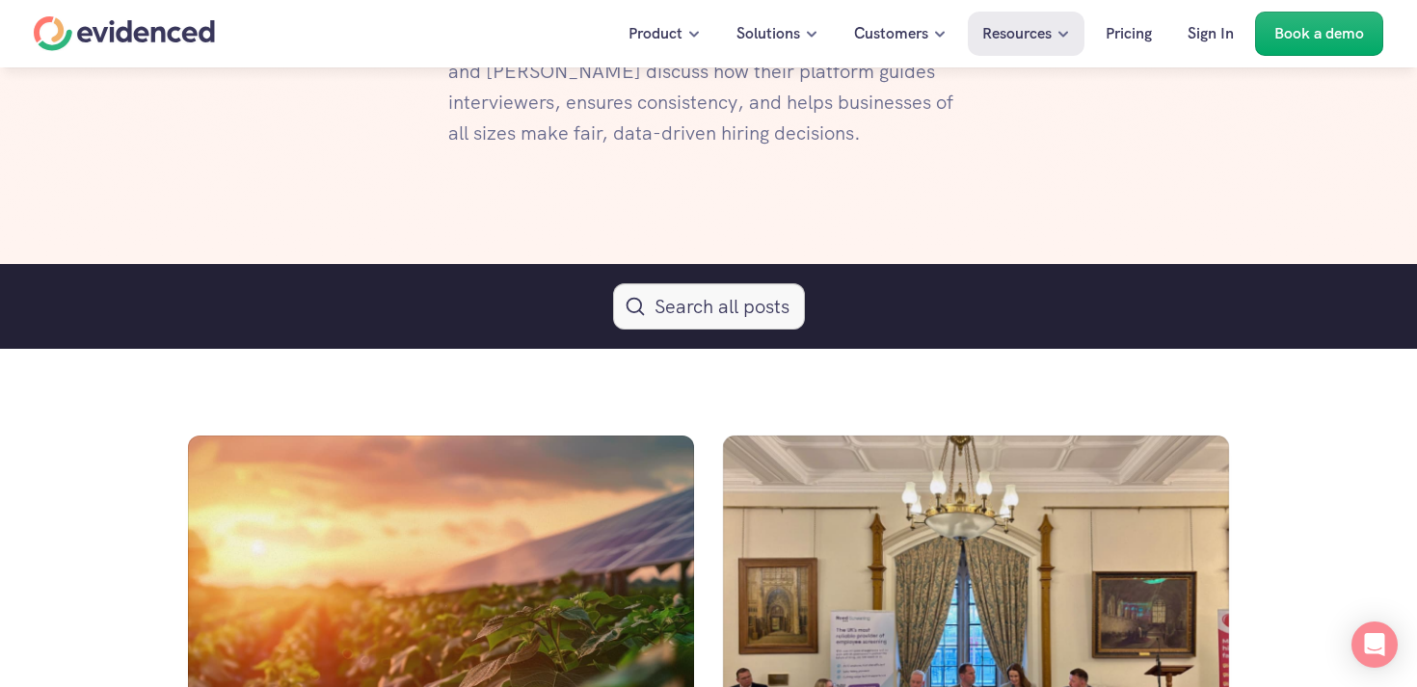
click at [713, 318] on button "Search Icon" at bounding box center [709, 306] width 192 height 46
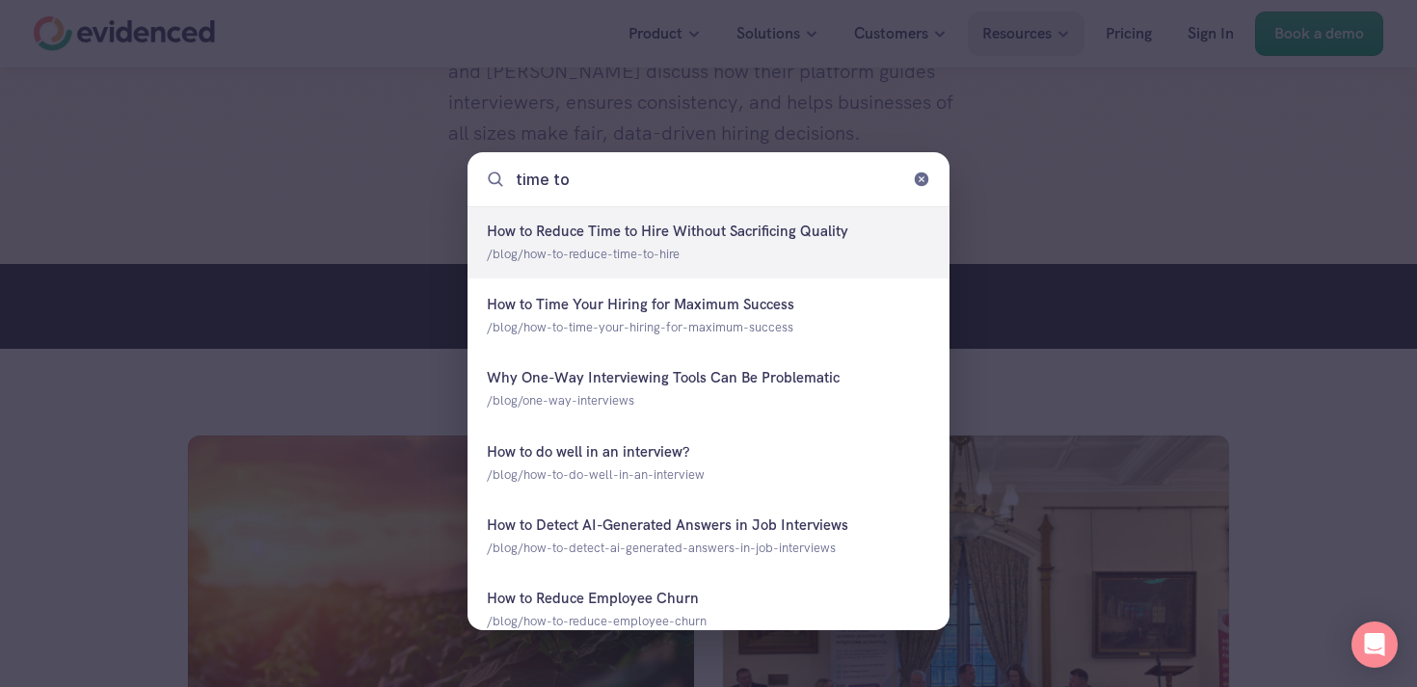
type input "time to"
click at [749, 231] on div at bounding box center [708, 242] width 482 height 72
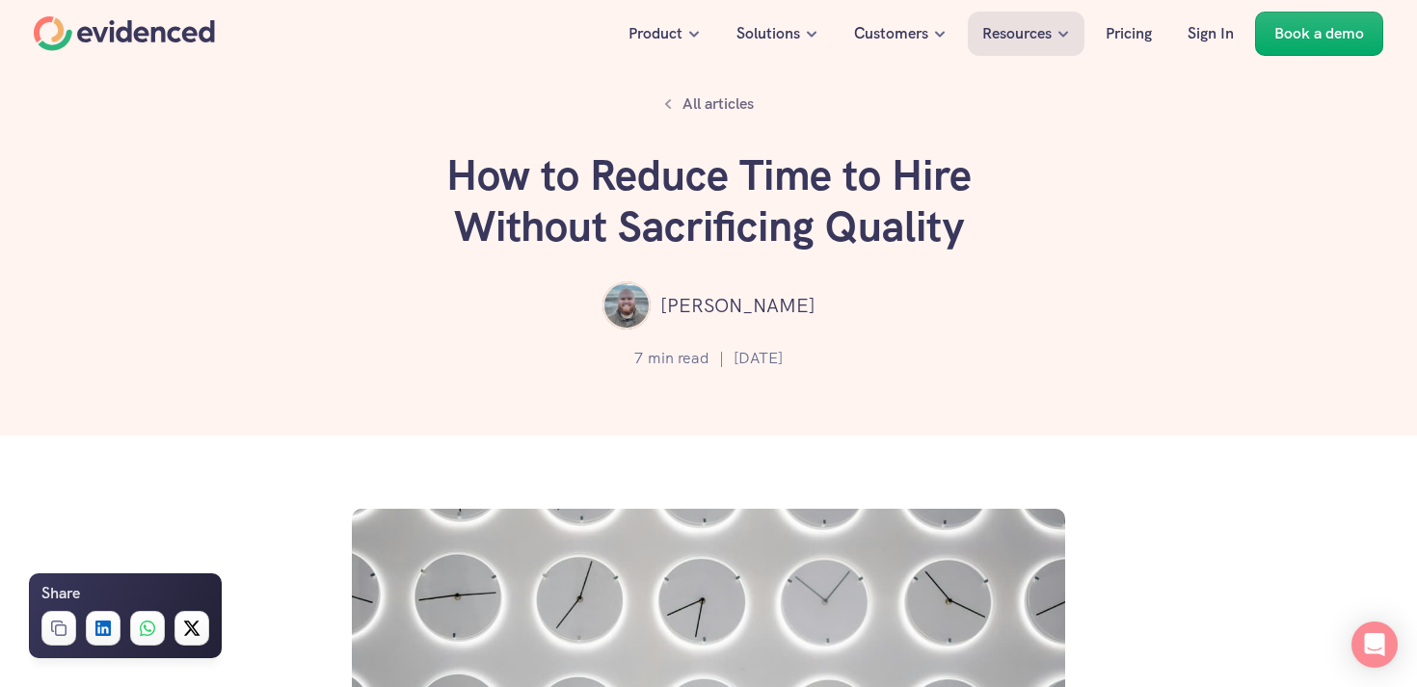
click at [1174, 286] on div "[PERSON_NAME]" at bounding box center [708, 305] width 1301 height 48
